Goal: Information Seeking & Learning: Learn about a topic

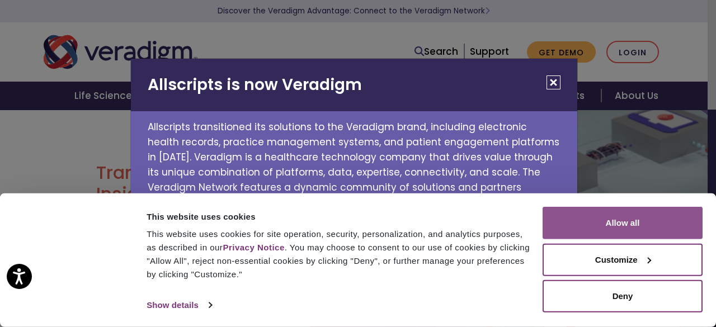
click at [570, 223] on button "Allow all" at bounding box center [622, 223] width 160 height 32
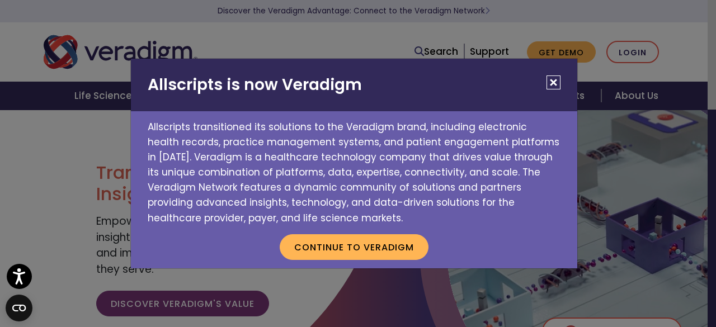
click at [557, 79] on button "Close" at bounding box center [553, 82] width 14 height 14
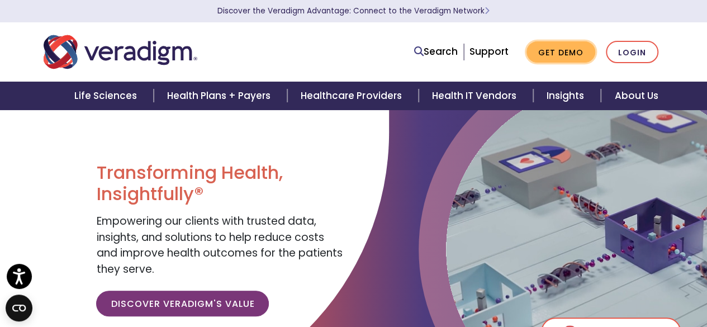
click at [557, 53] on link "Get Demo" at bounding box center [561, 52] width 69 height 22
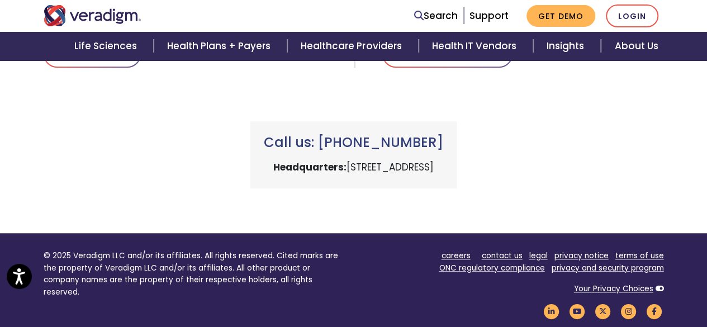
scroll to position [495, 0]
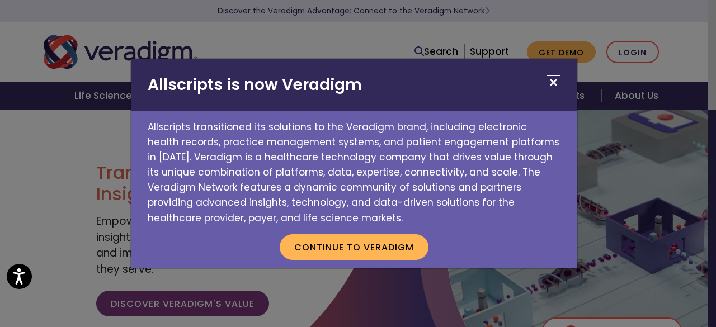
click at [551, 81] on button "Close" at bounding box center [553, 82] width 14 height 14
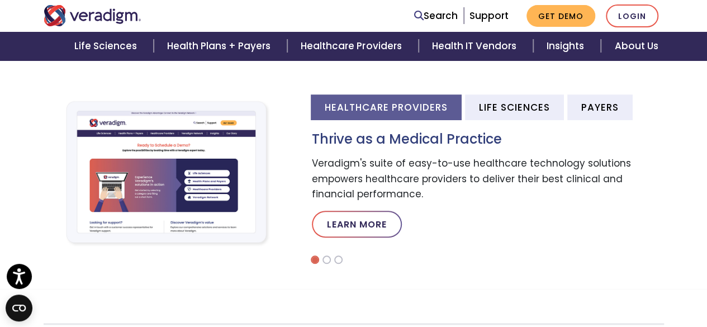
scroll to position [361, 0]
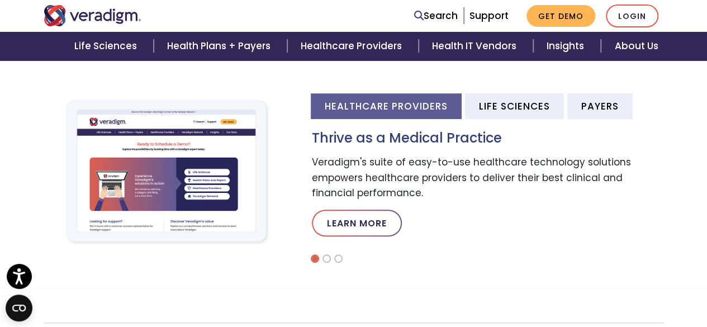
click at [171, 167] on img at bounding box center [168, 171] width 249 height 166
click at [344, 222] on link "Learn More" at bounding box center [357, 223] width 90 height 27
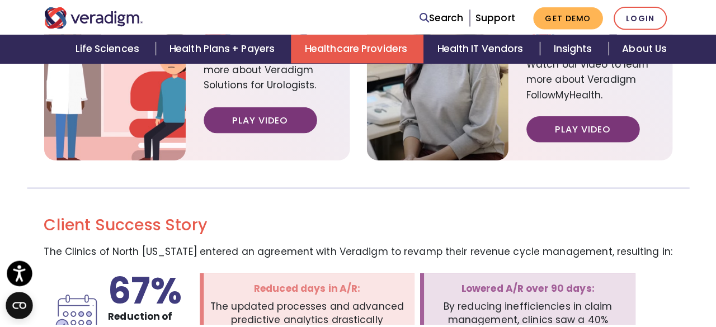
scroll to position [1500, 0]
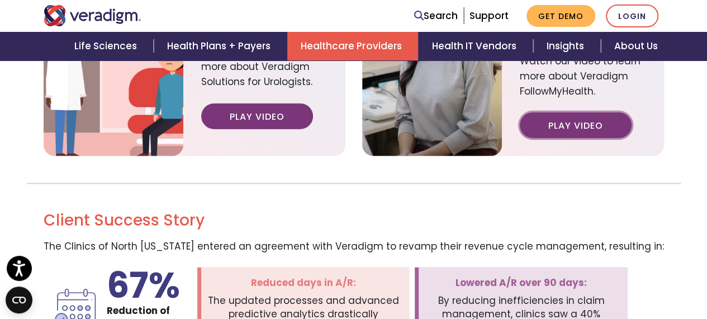
click at [567, 112] on link "Play Video" at bounding box center [576, 125] width 112 height 26
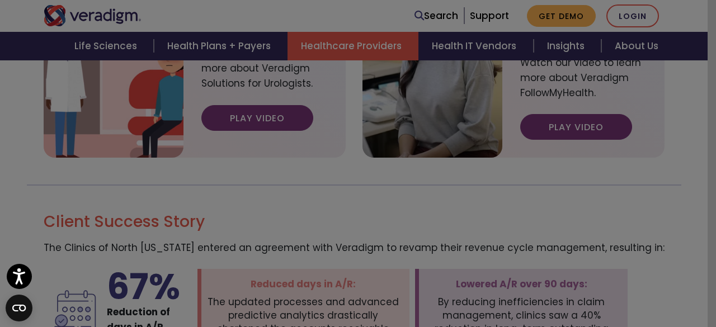
scroll to position [58, 0]
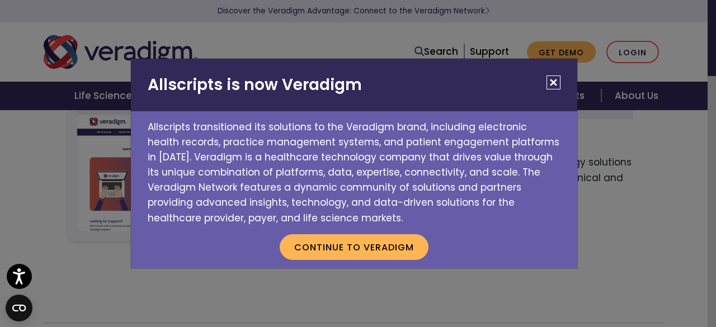
click at [553, 89] on button "Close" at bounding box center [553, 82] width 14 height 14
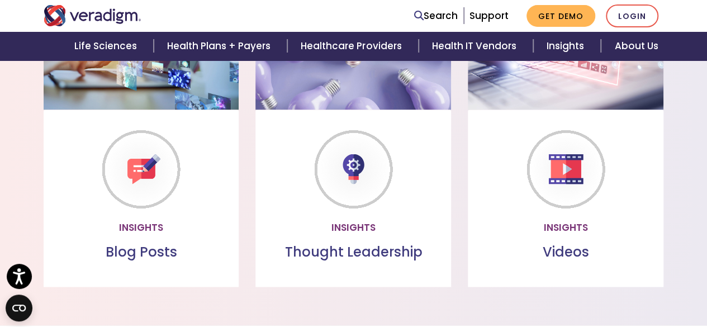
scroll to position [947, 0]
click at [561, 222] on link "Watch more" at bounding box center [566, 227] width 96 height 26
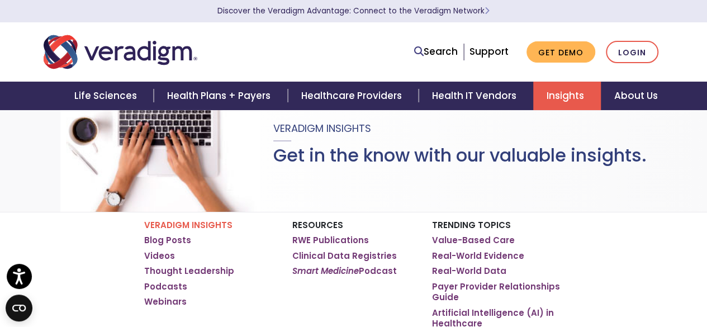
scroll to position [146, 0]
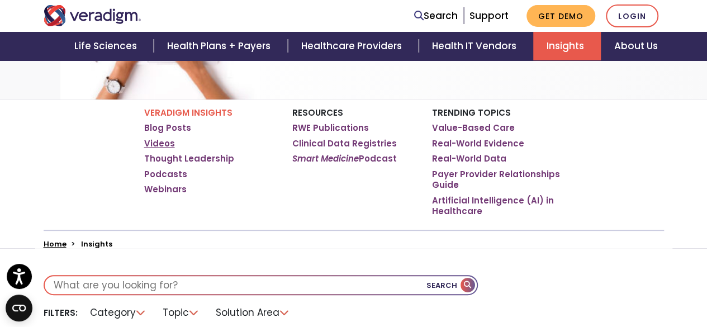
click at [159, 143] on link "Videos" at bounding box center [159, 143] width 31 height 11
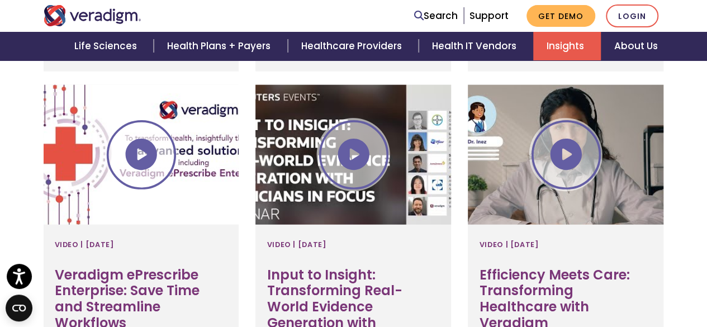
scroll to position [1320, 0]
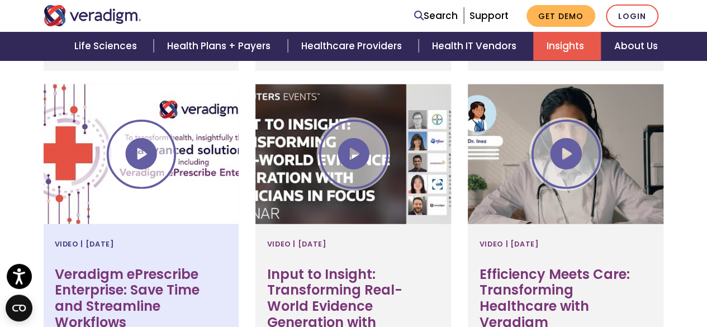
drag, startPoint x: 146, startPoint y: 111, endPoint x: 126, endPoint y: 124, distance: 24.4
click at [126, 124] on div at bounding box center [142, 154] width 196 height 140
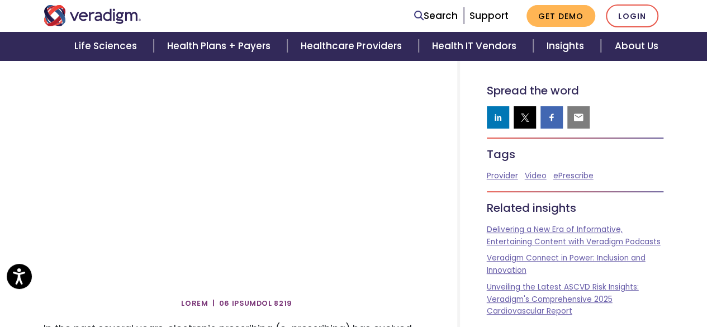
scroll to position [130, 0]
